Goal: Register for event/course

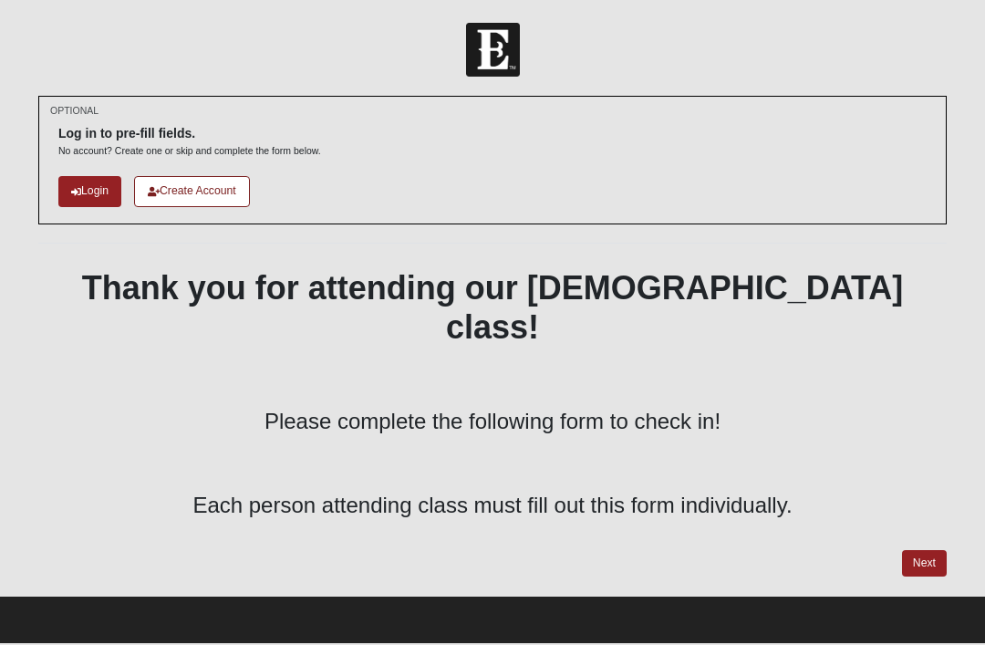
click at [924, 550] on link "Next" at bounding box center [924, 563] width 45 height 26
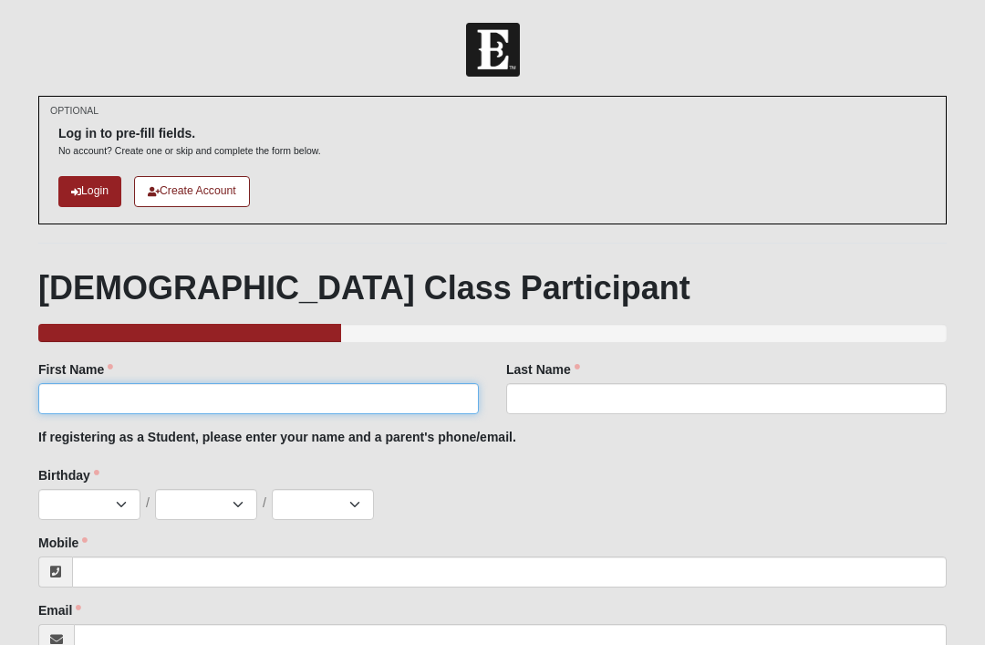
click at [94, 400] on input "First Name" at bounding box center [258, 398] width 440 height 31
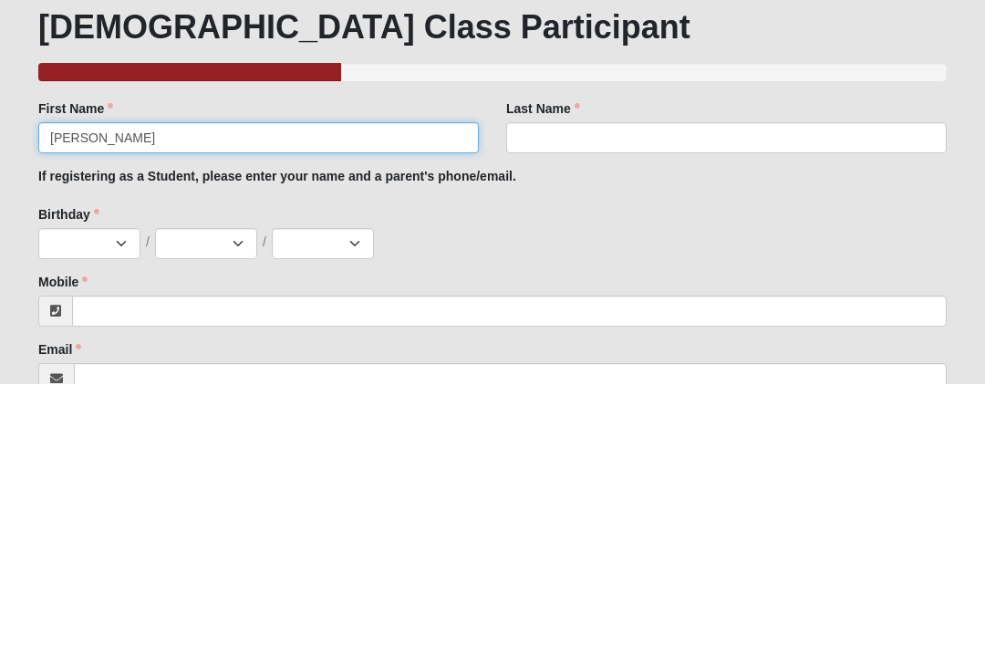
type input "[PERSON_NAME]"
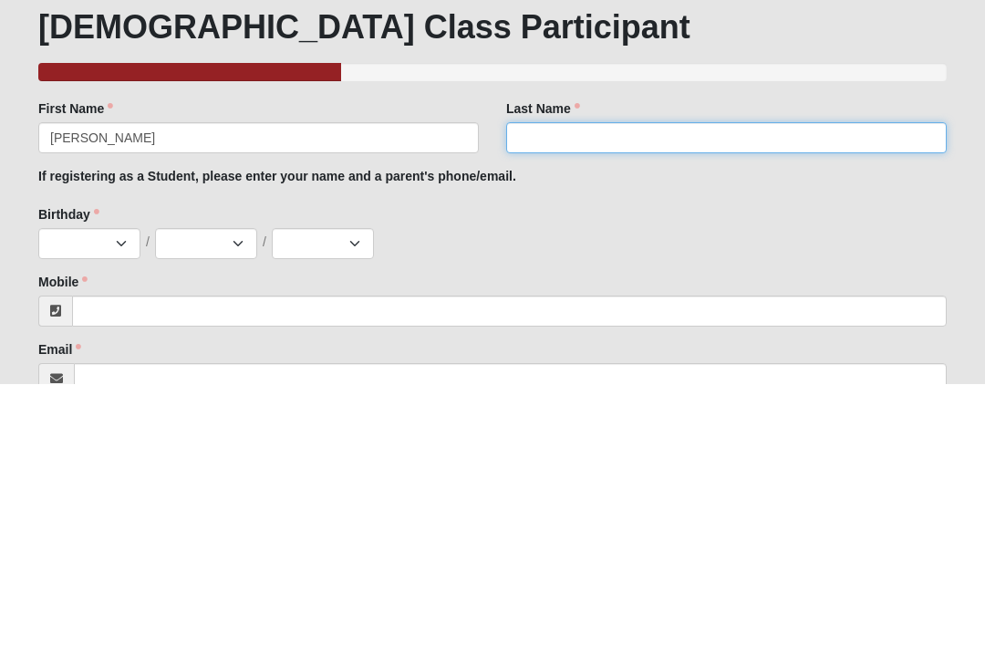
click at [685, 383] on input "Last Name" at bounding box center [726, 398] width 440 height 31
type input "r"
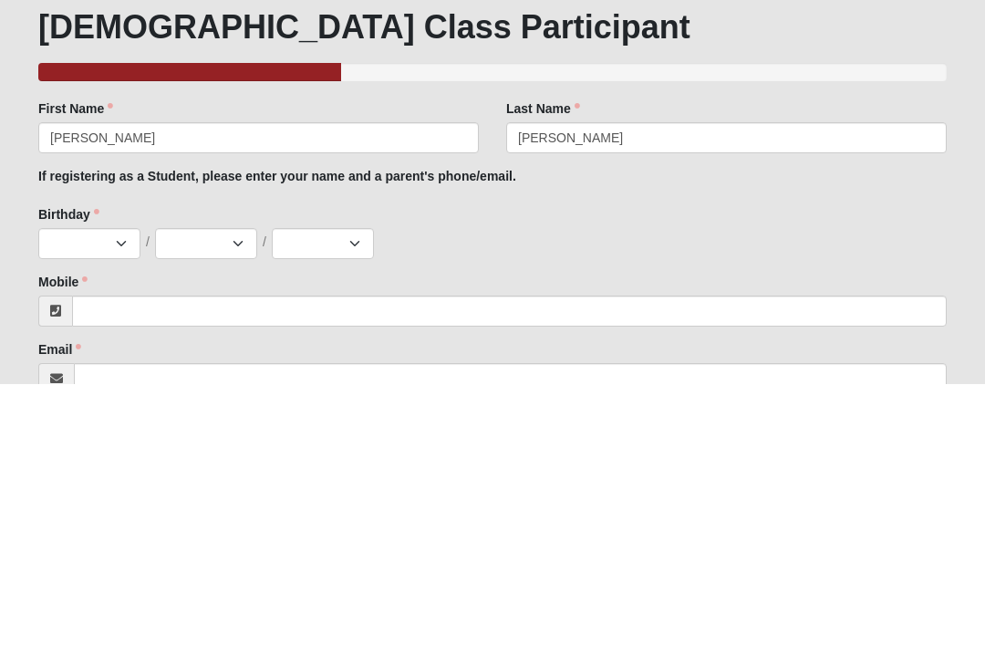
scroll to position [261, 0]
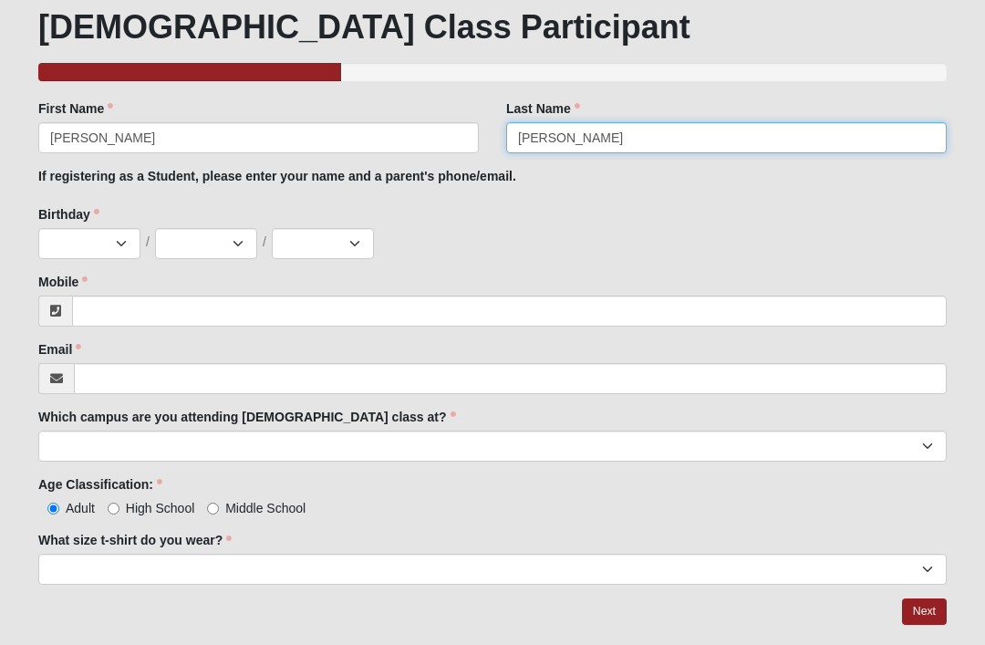
type input "[PERSON_NAME]"
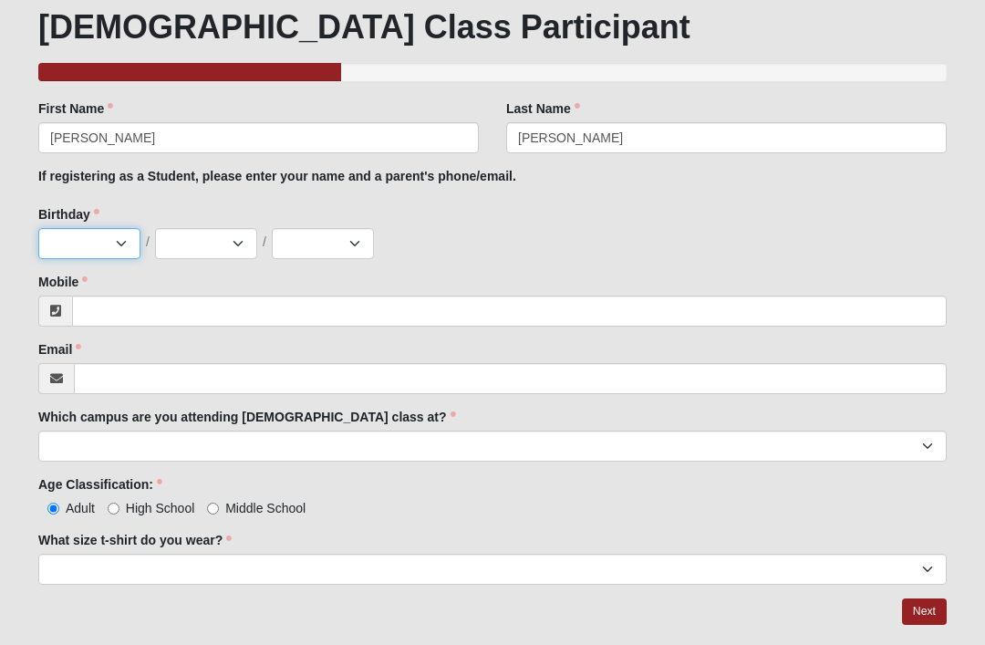
click at [77, 243] on select "Jan Feb Mar Apr May Jun [DATE] Aug Sep Oct Nov Dec" at bounding box center [89, 243] width 102 height 31
select select "1"
click at [212, 236] on select "1 2 3 4 5 6 7 8 9 10 11 12 13 14 15 16 17 18 19 20 21 22 23 24 25 26 27 28 29 3…" at bounding box center [206, 243] width 102 height 31
click at [241, 239] on select "1 2 3 4 5 6 7 8 9 10 11 12 13 14 15 16 17 18 19 20 21 22 23 24 25 26 27 28 29 3…" at bounding box center [206, 243] width 102 height 31
select select "30"
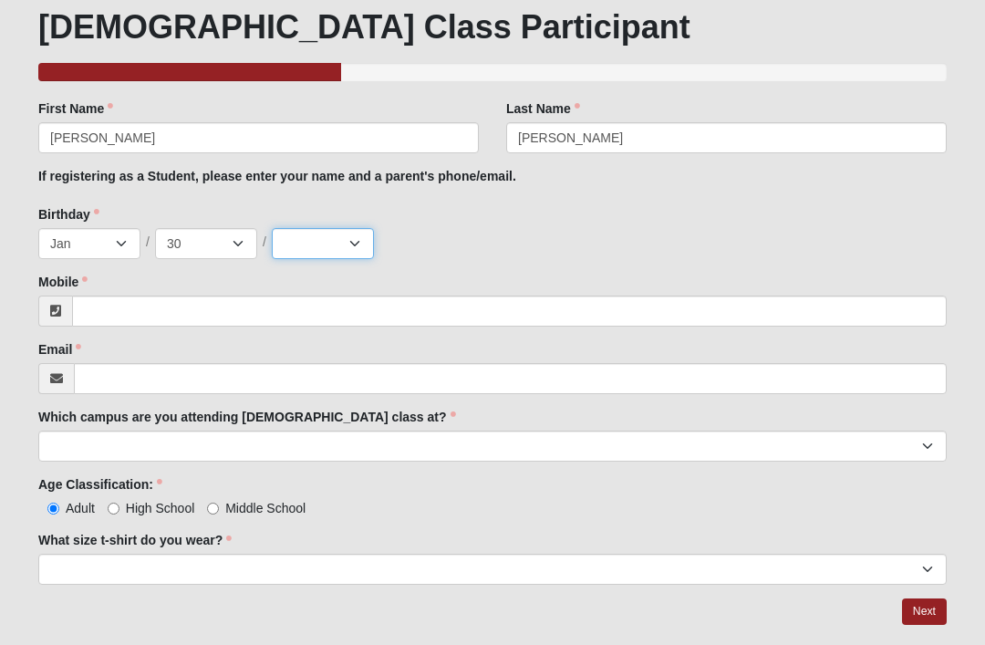
click at [353, 243] on select "2025 2024 2023 2022 2021 2020 2019 2018 2017 2016 2015 2014 2013 2012 2011 2010…" at bounding box center [323, 243] width 102 height 31
select select "2007"
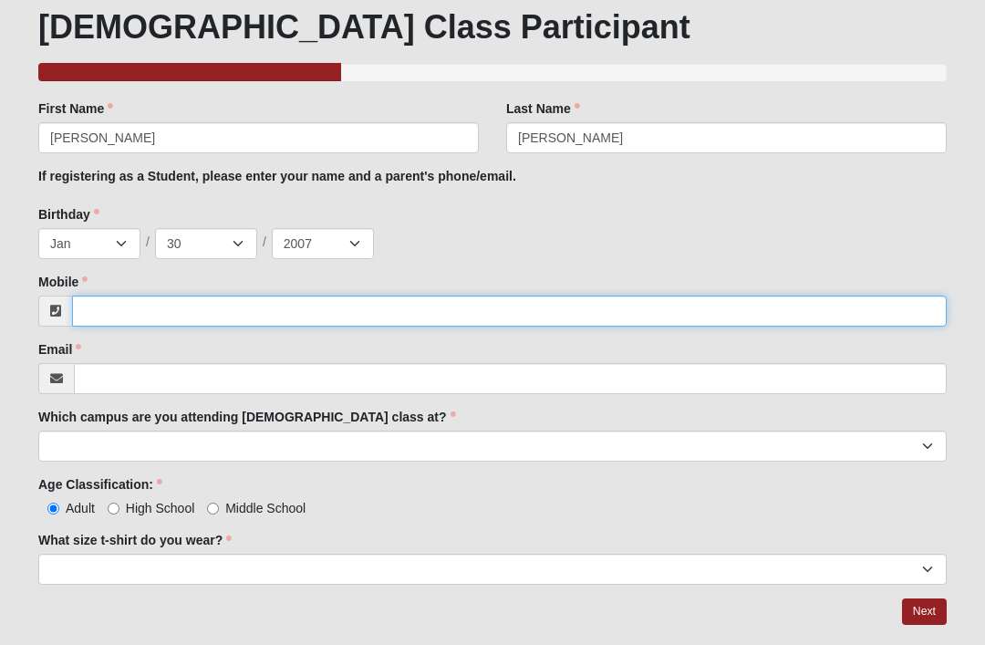
click at [120, 310] on input "Mobile" at bounding box center [509, 310] width 874 height 31
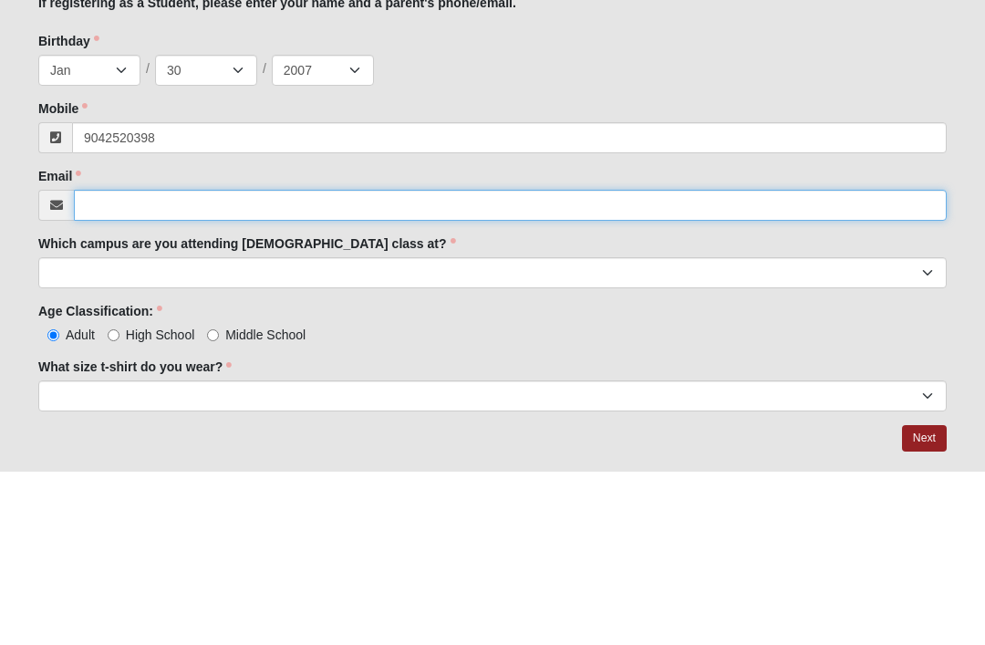
click at [116, 363] on input "Email" at bounding box center [510, 378] width 873 height 31
type input "[PHONE_NUMBER]"
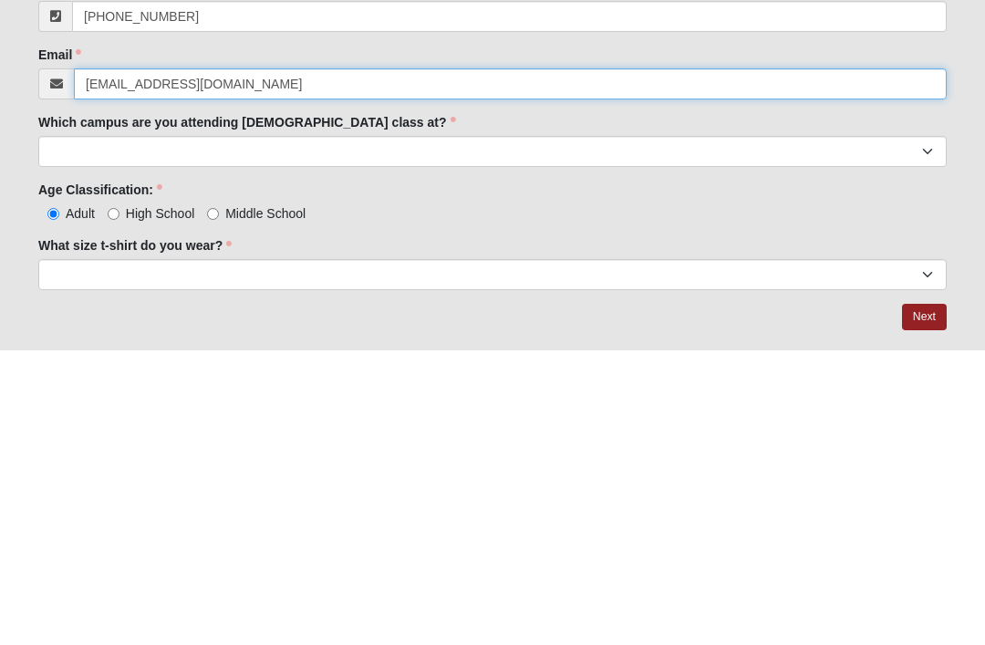
type input "[EMAIL_ADDRESS][DOMAIN_NAME]"
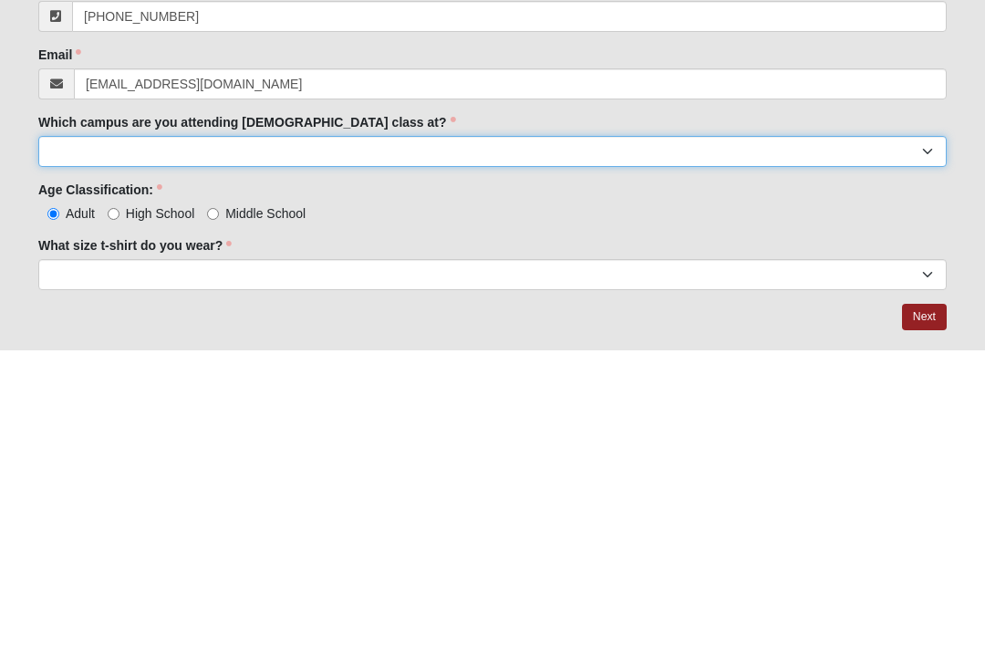
click at [596, 430] on select "Arlington Baymeadows Eleven22 Online [PERSON_NAME][GEOGRAPHIC_DATA] Jesup [GEOG…" at bounding box center [492, 445] width 908 height 31
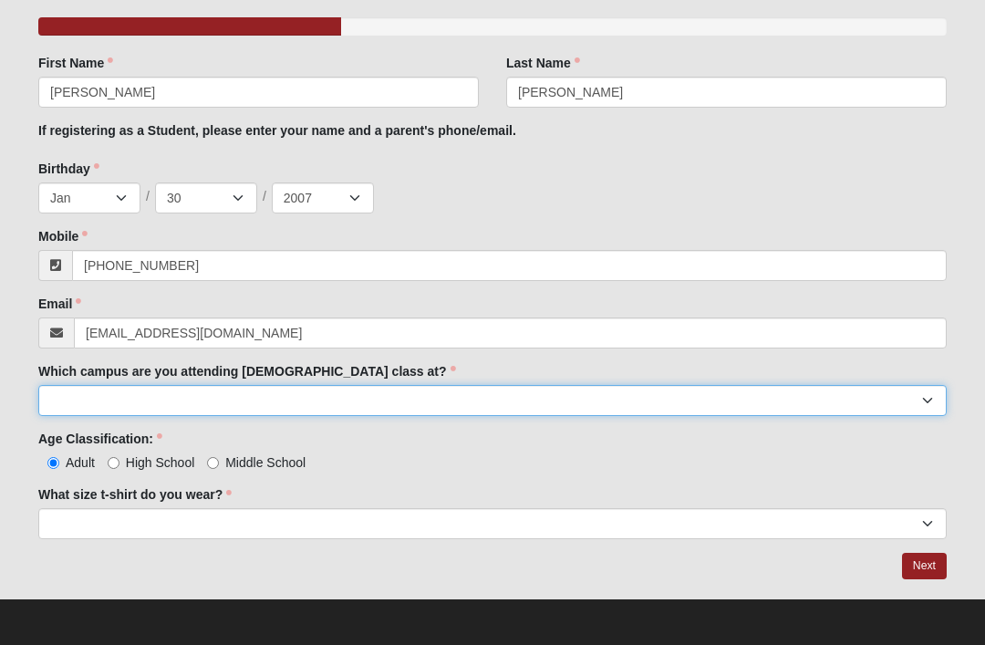
select select "15"
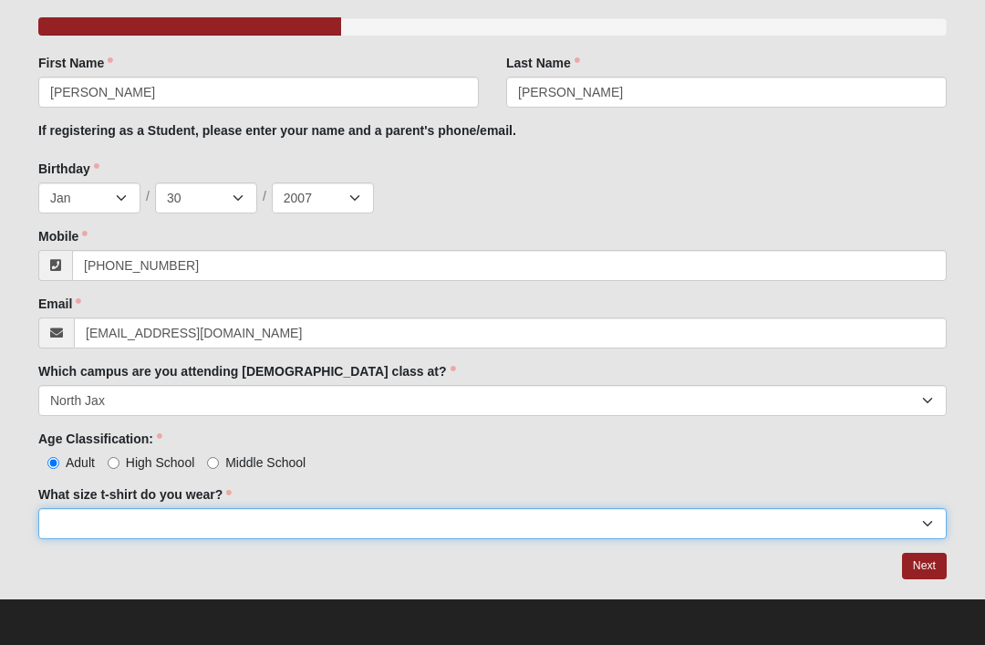
click at [243, 518] on select "Small Medium Large XL 2XL 3XL" at bounding box center [492, 523] width 908 height 31
select select "Medium"
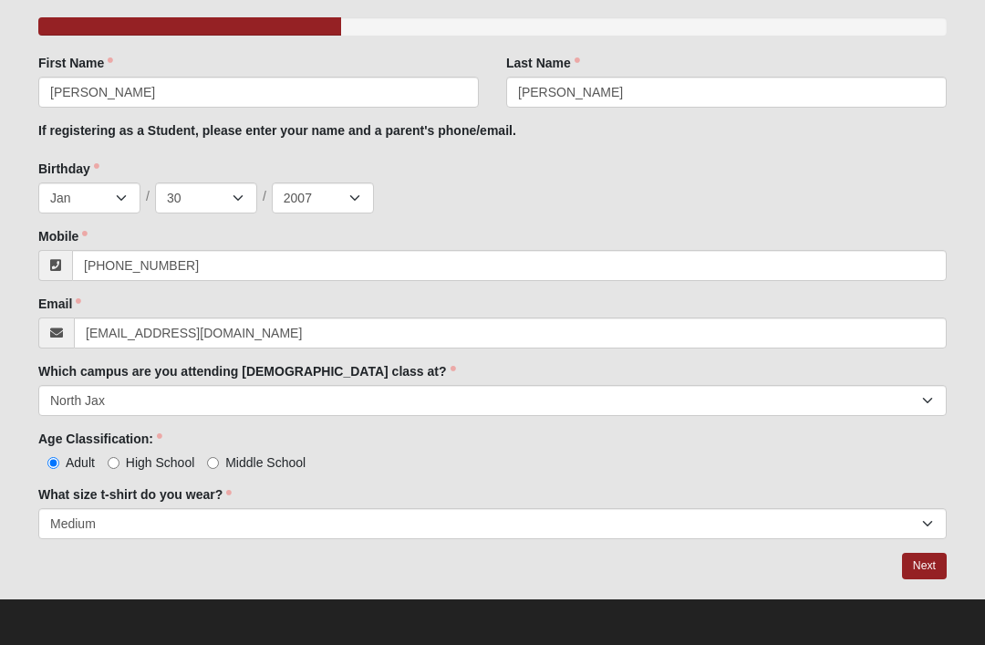
click at [918, 561] on link "Next" at bounding box center [924, 566] width 45 height 26
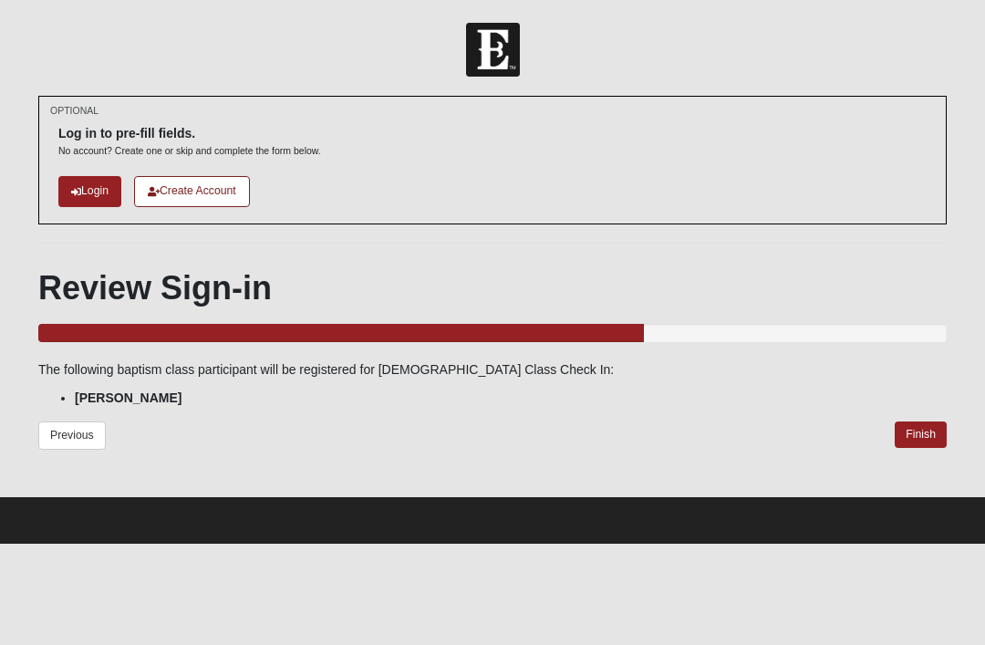
click at [923, 428] on link "Finish" at bounding box center [920, 434] width 52 height 26
